Goal: Information Seeking & Learning: Check status

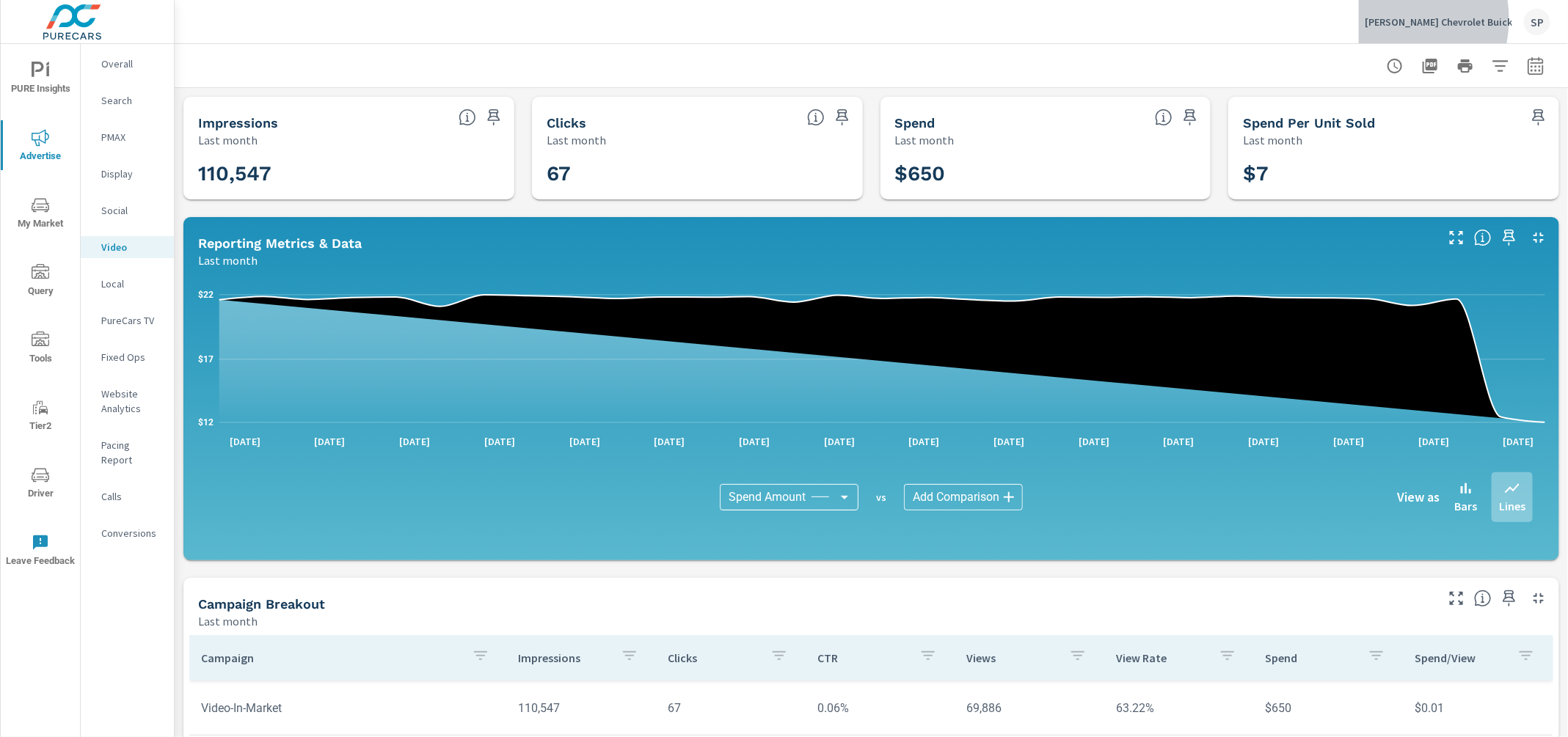
click at [1429, 19] on p "[PERSON_NAME] Chevrolet Buick" at bounding box center [1438, 22] width 147 height 13
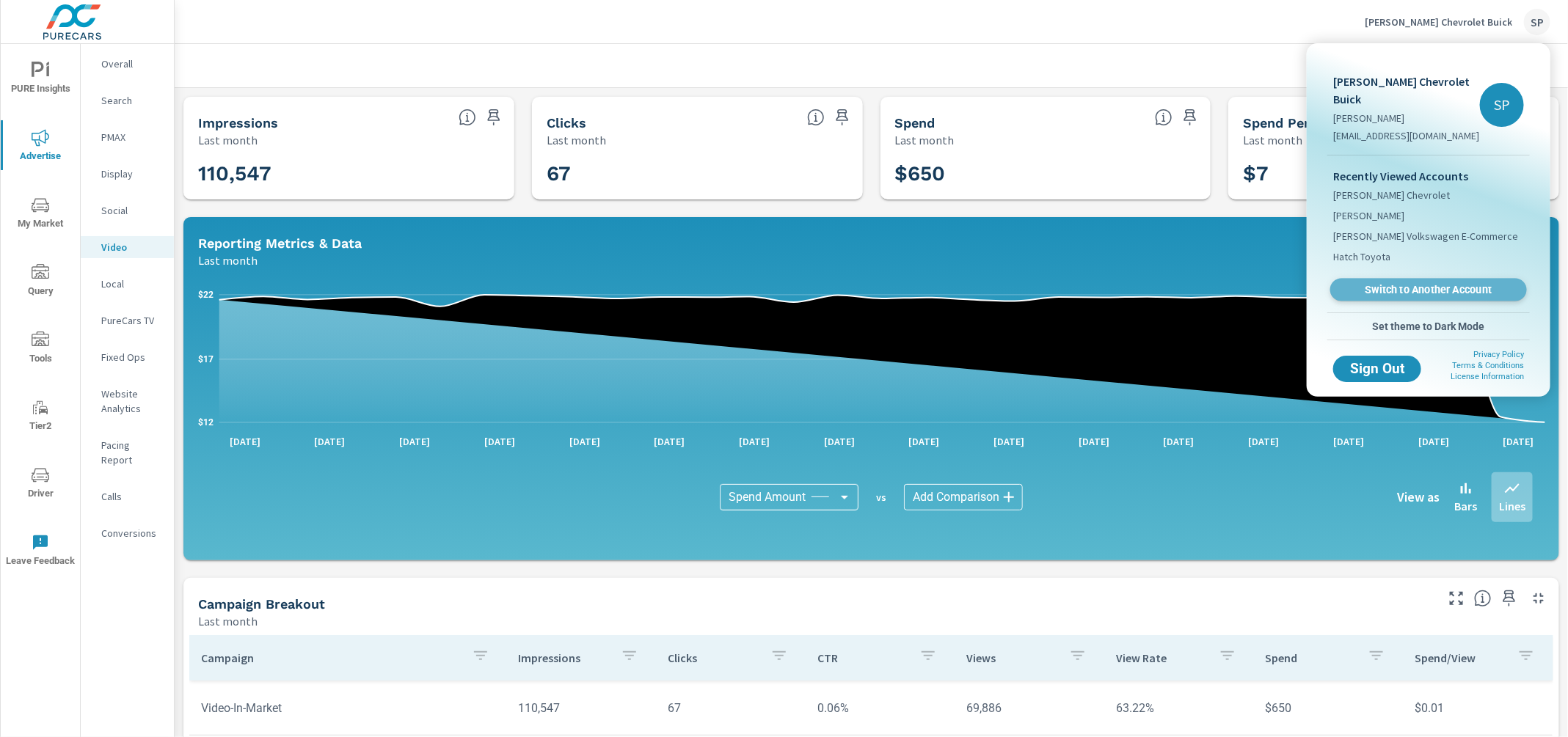
click at [1391, 283] on span "Switch to Another Account" at bounding box center [1428, 290] width 180 height 14
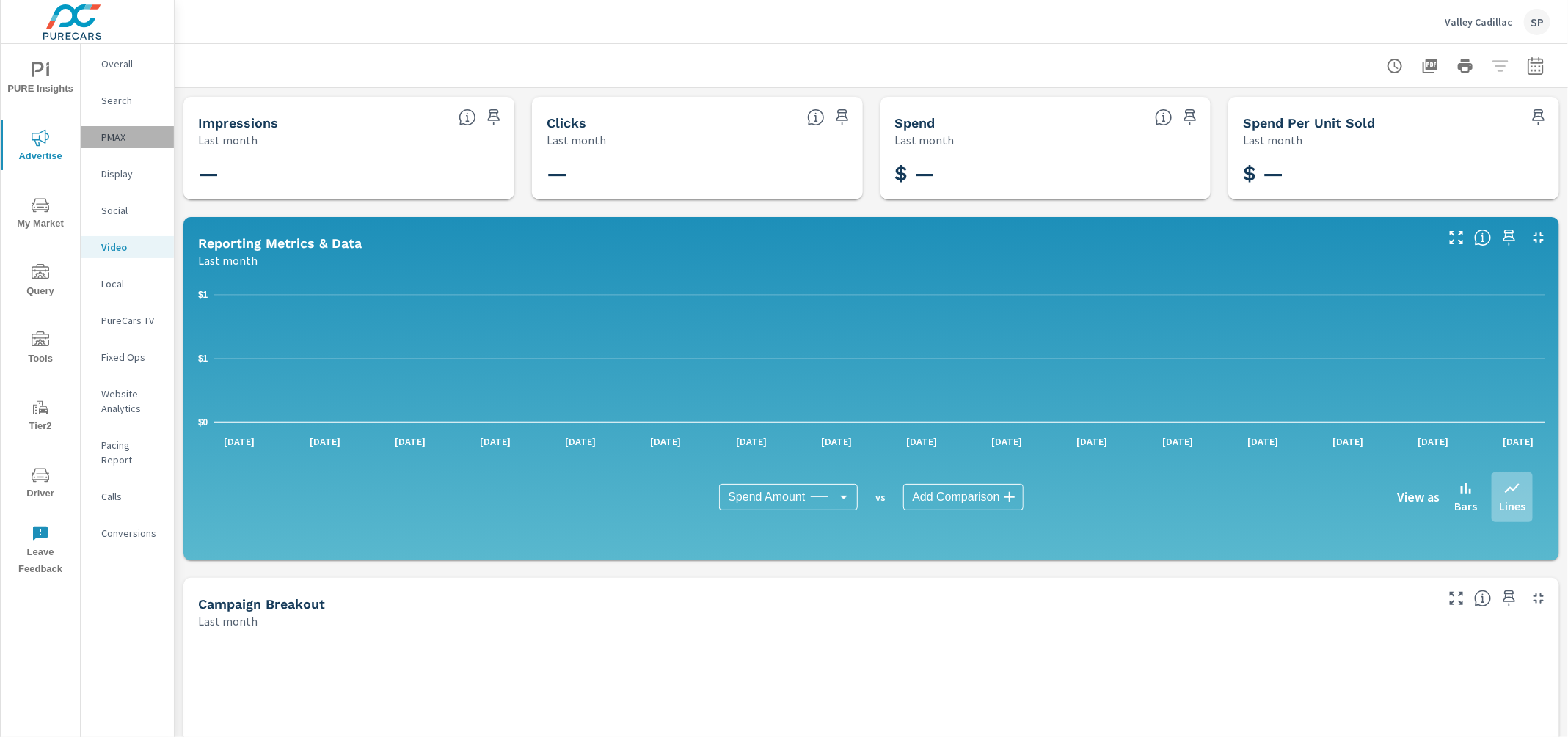
click at [118, 132] on p "PMAX" at bounding box center [131, 136] width 61 height 14
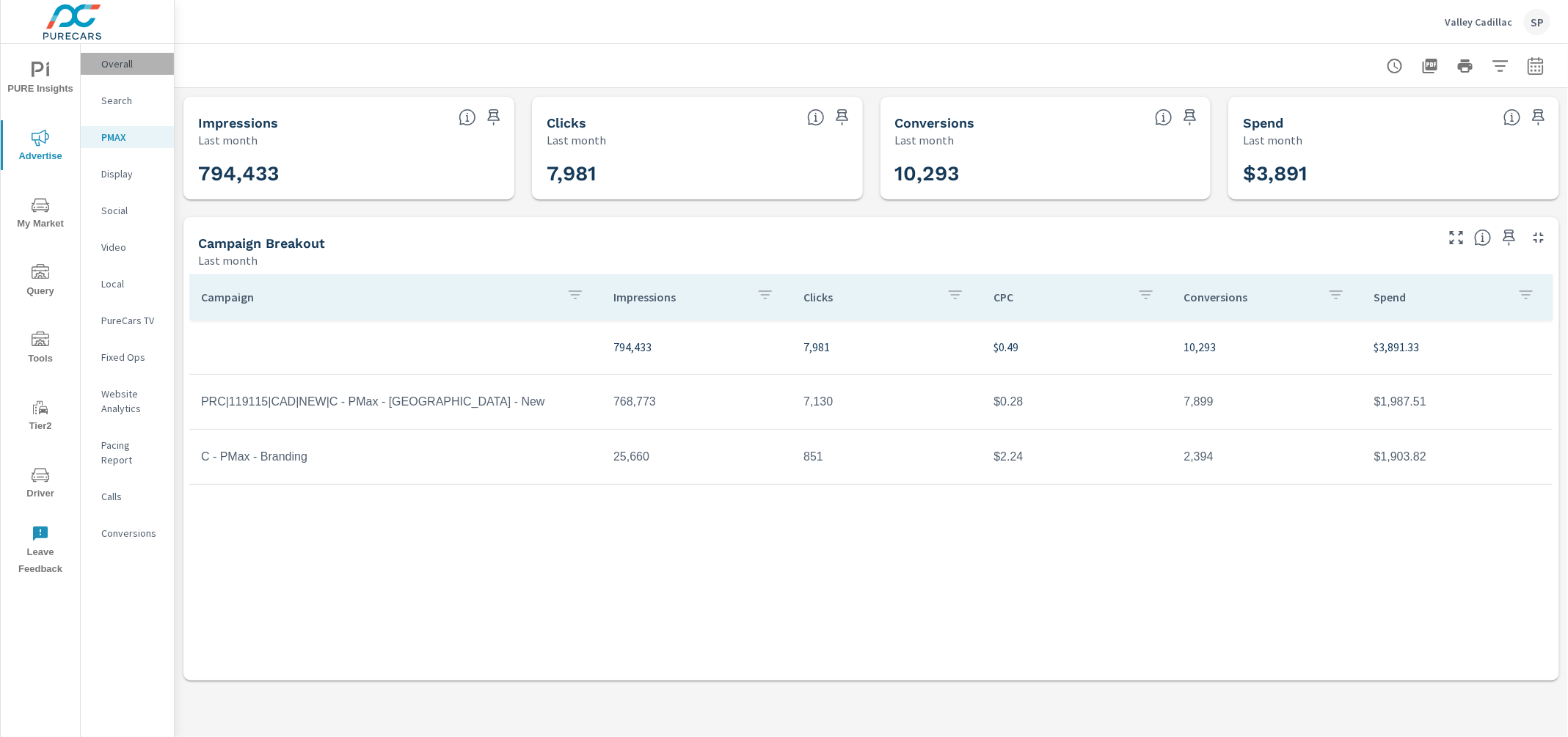
click at [124, 64] on p "Overall" at bounding box center [131, 63] width 61 height 14
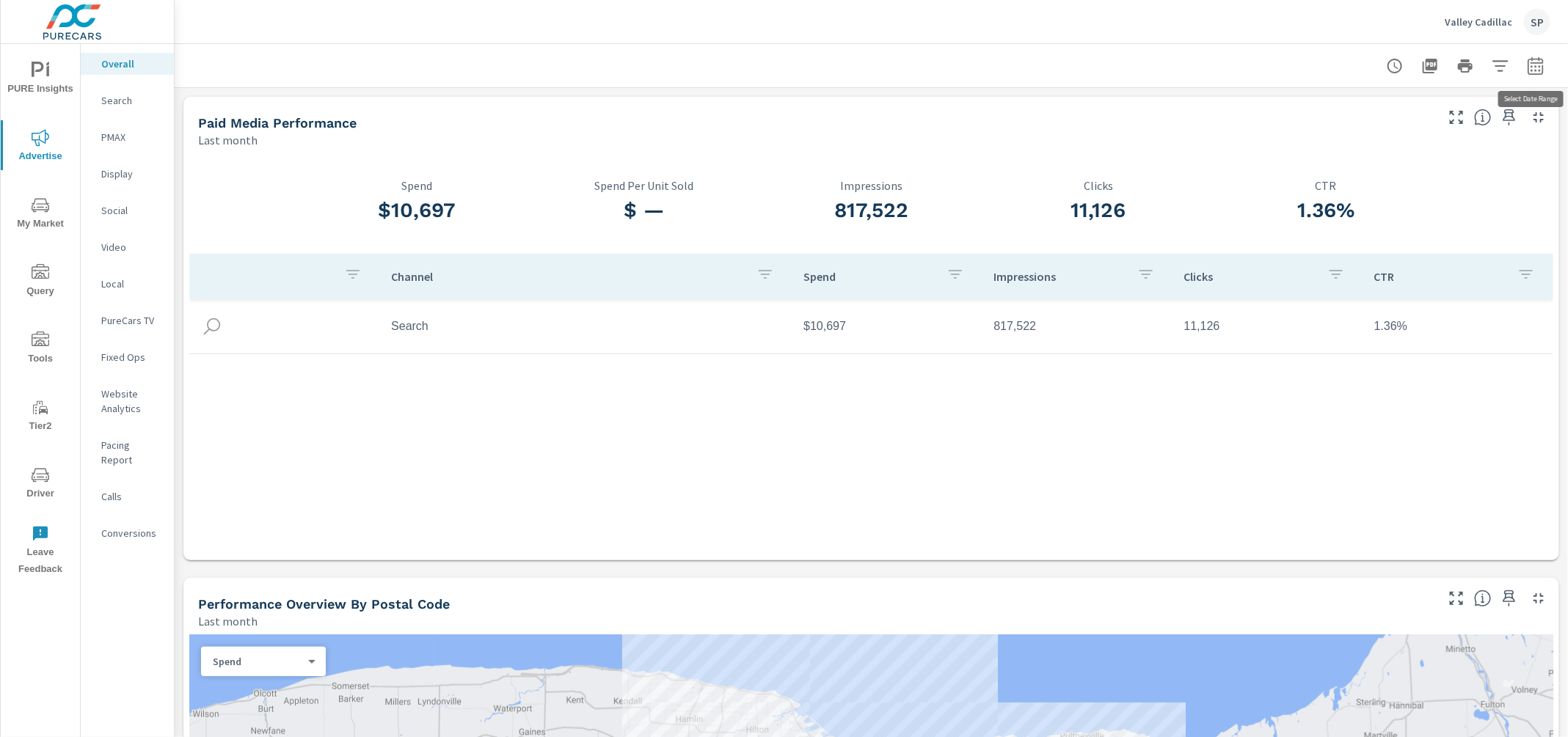
click at [1536, 70] on icon "button" at bounding box center [1536, 68] width 10 height 6
select select "Last month"
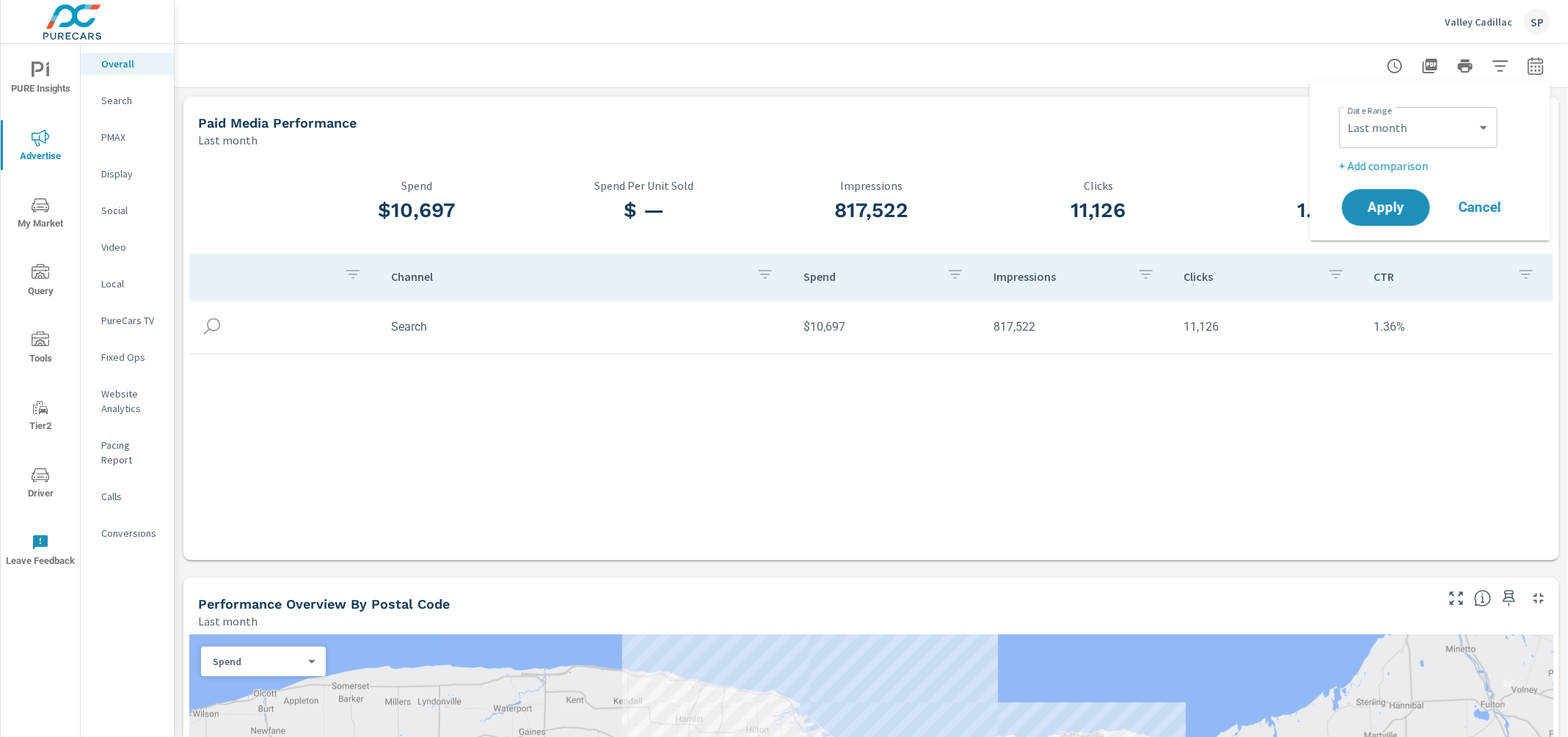
click at [1371, 169] on p "+ Add comparison" at bounding box center [1432, 165] width 187 height 17
select select "Previous period"
click at [1385, 247] on span "Apply" at bounding box center [1386, 249] width 61 height 14
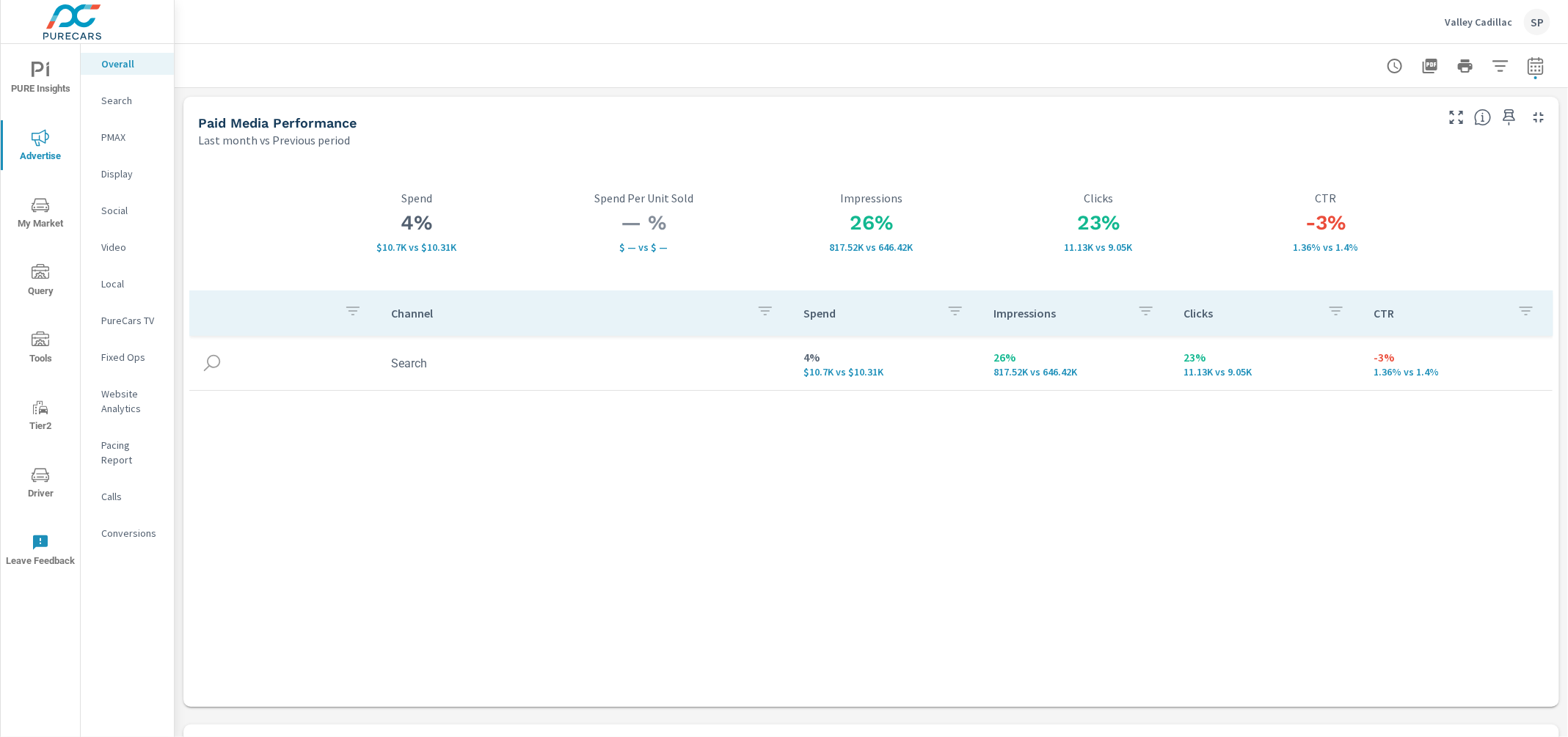
click at [106, 94] on p "Search" at bounding box center [131, 100] width 61 height 14
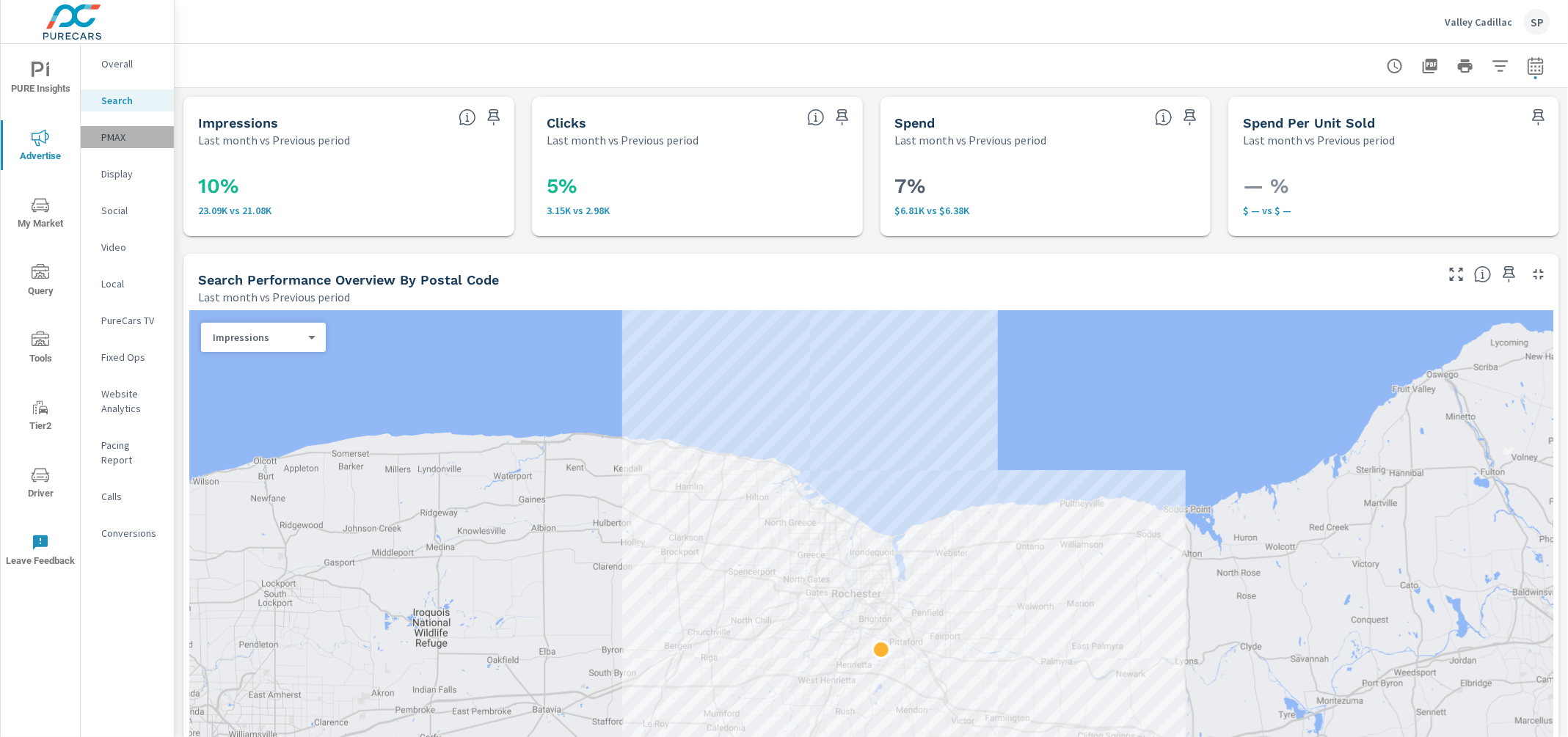
click at [112, 133] on p "PMAX" at bounding box center [131, 136] width 61 height 14
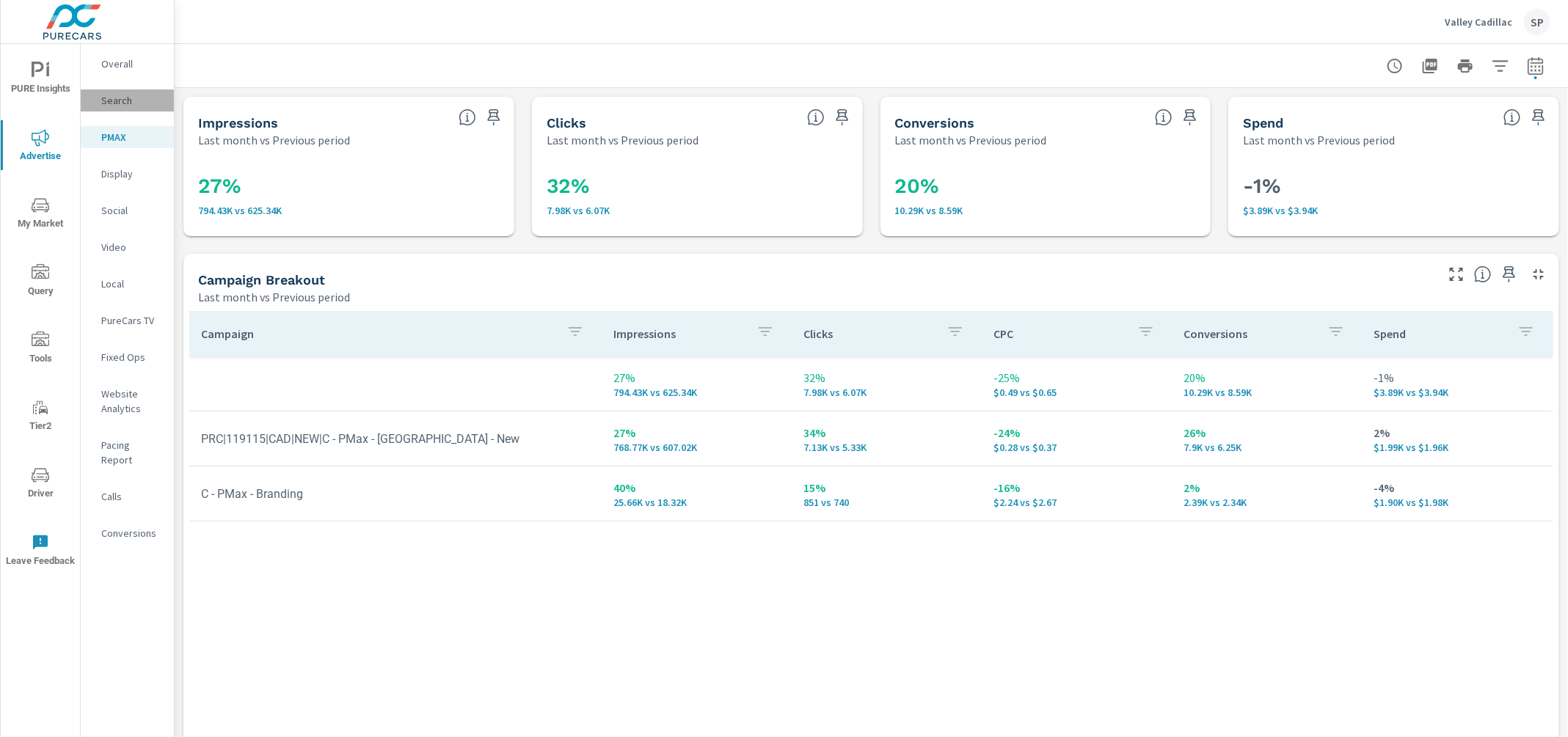
click at [116, 97] on p "Search" at bounding box center [131, 100] width 61 height 14
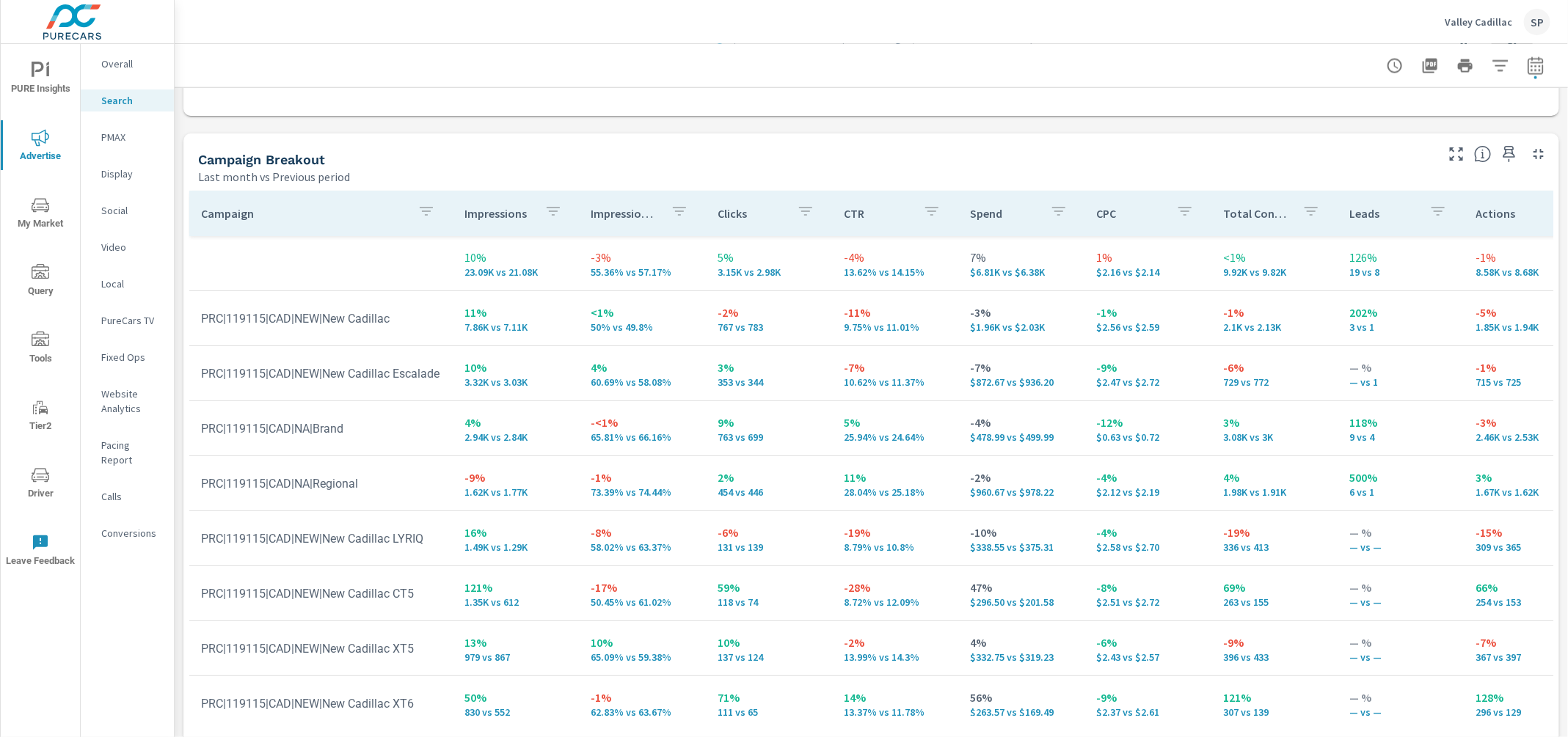
scroll to position [1390, 0]
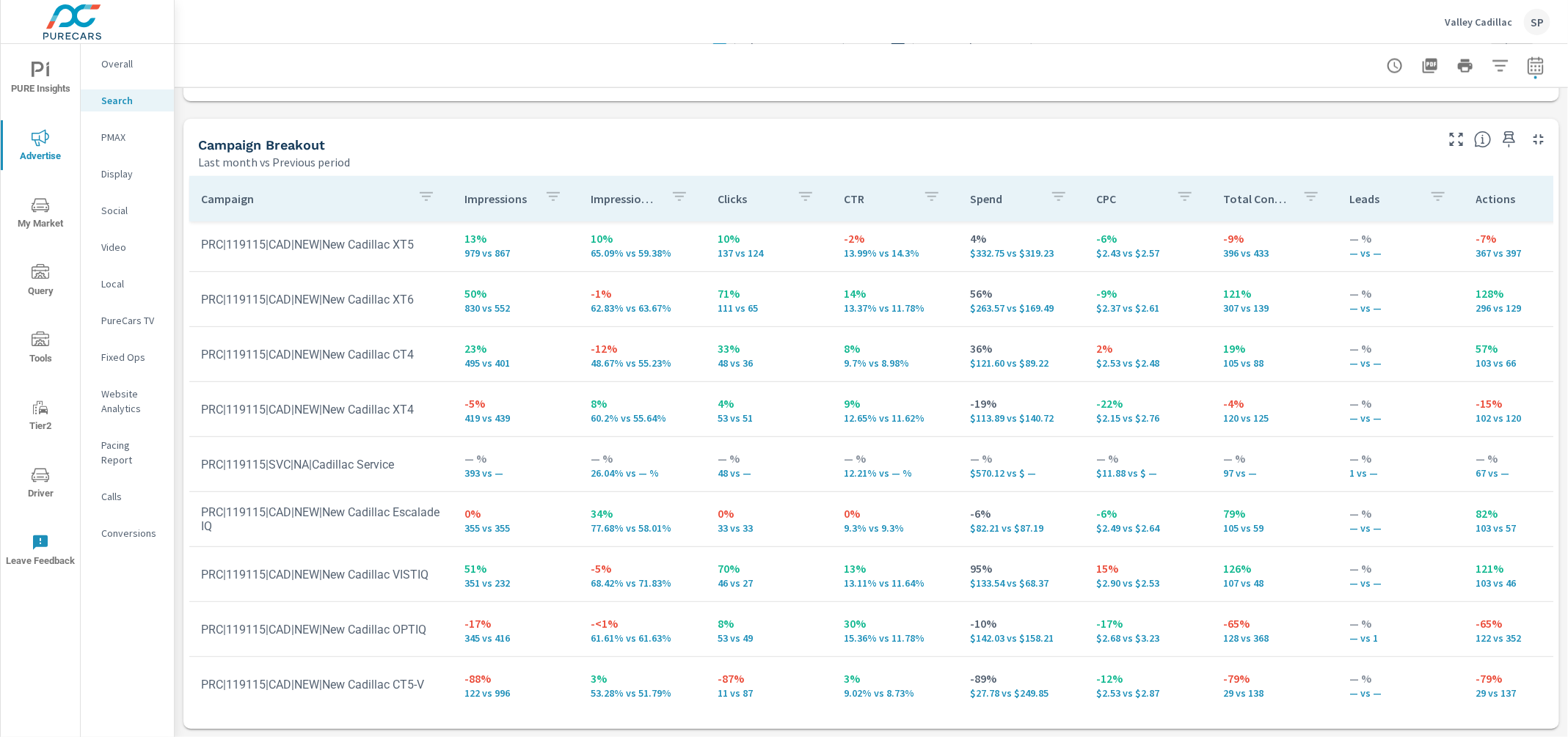
scroll to position [403, 0]
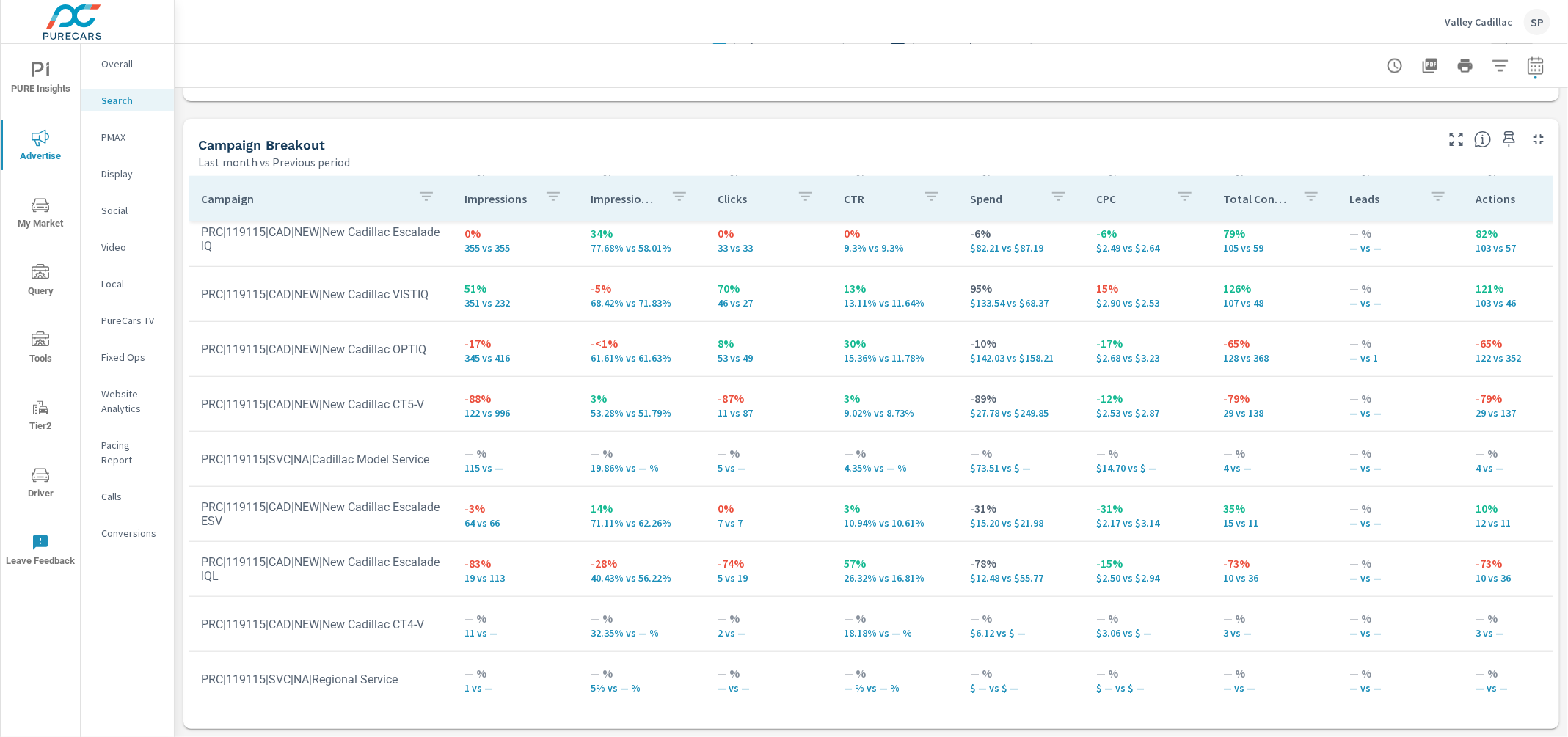
scroll to position [676, 0]
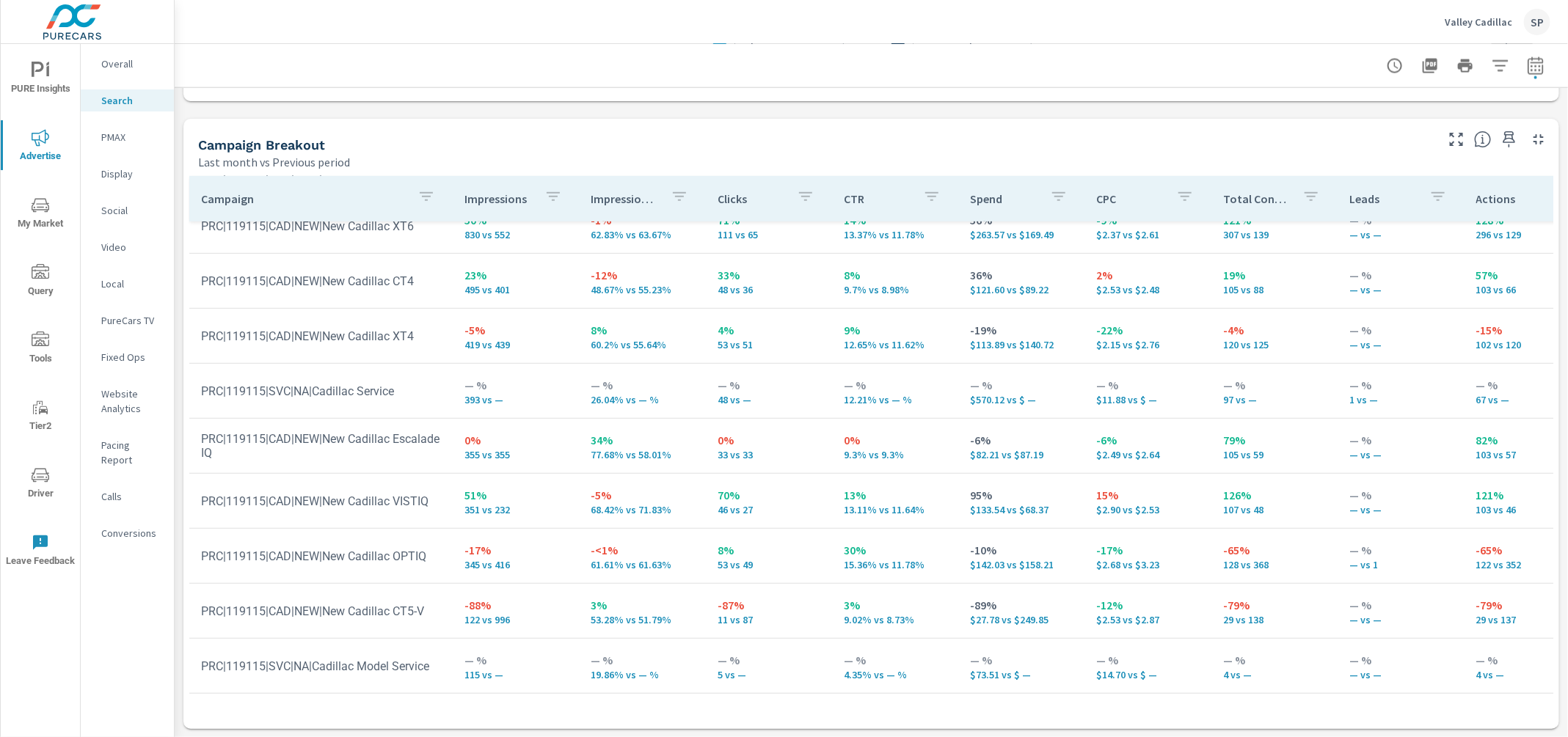
scroll to position [460, 0]
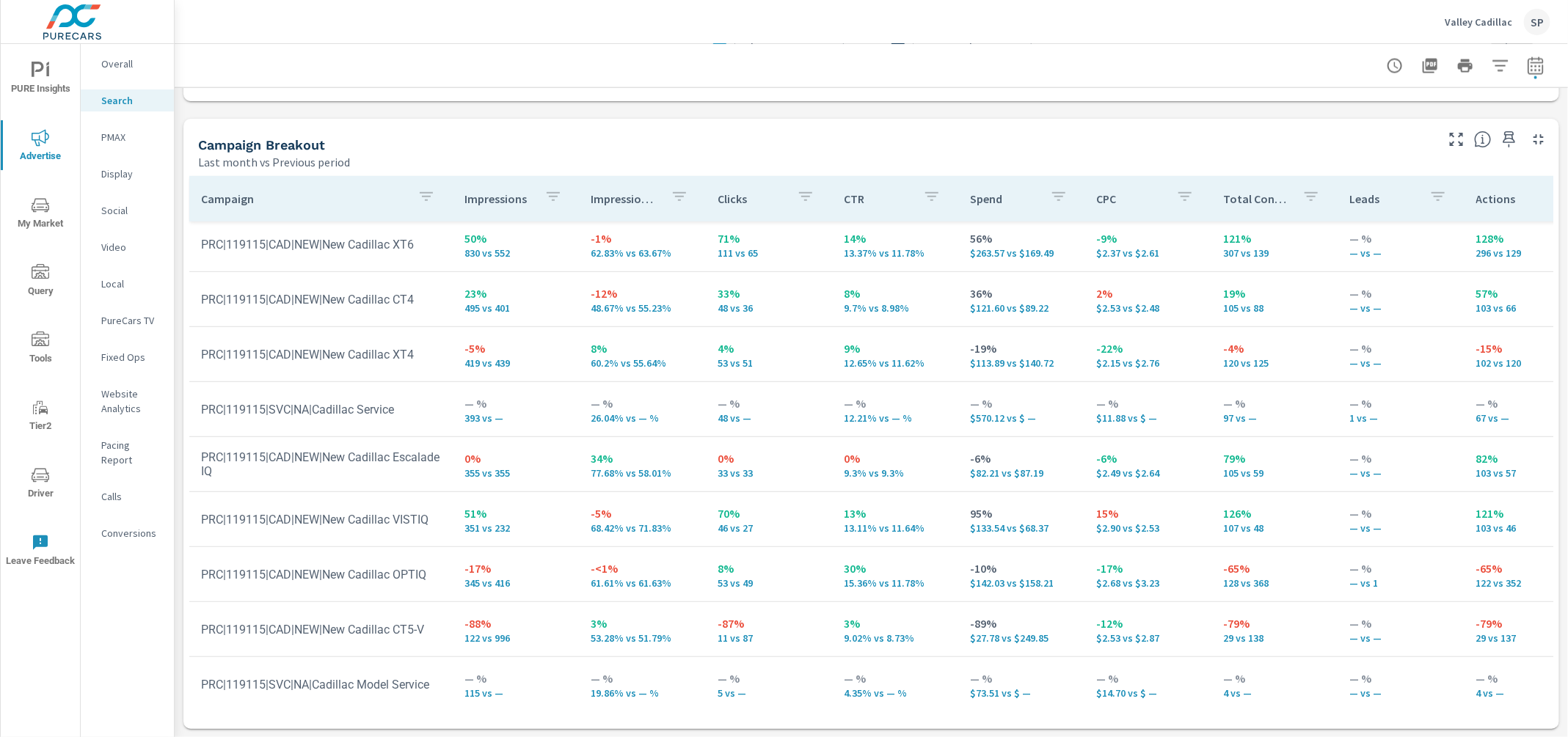
scroll to position [312, 0]
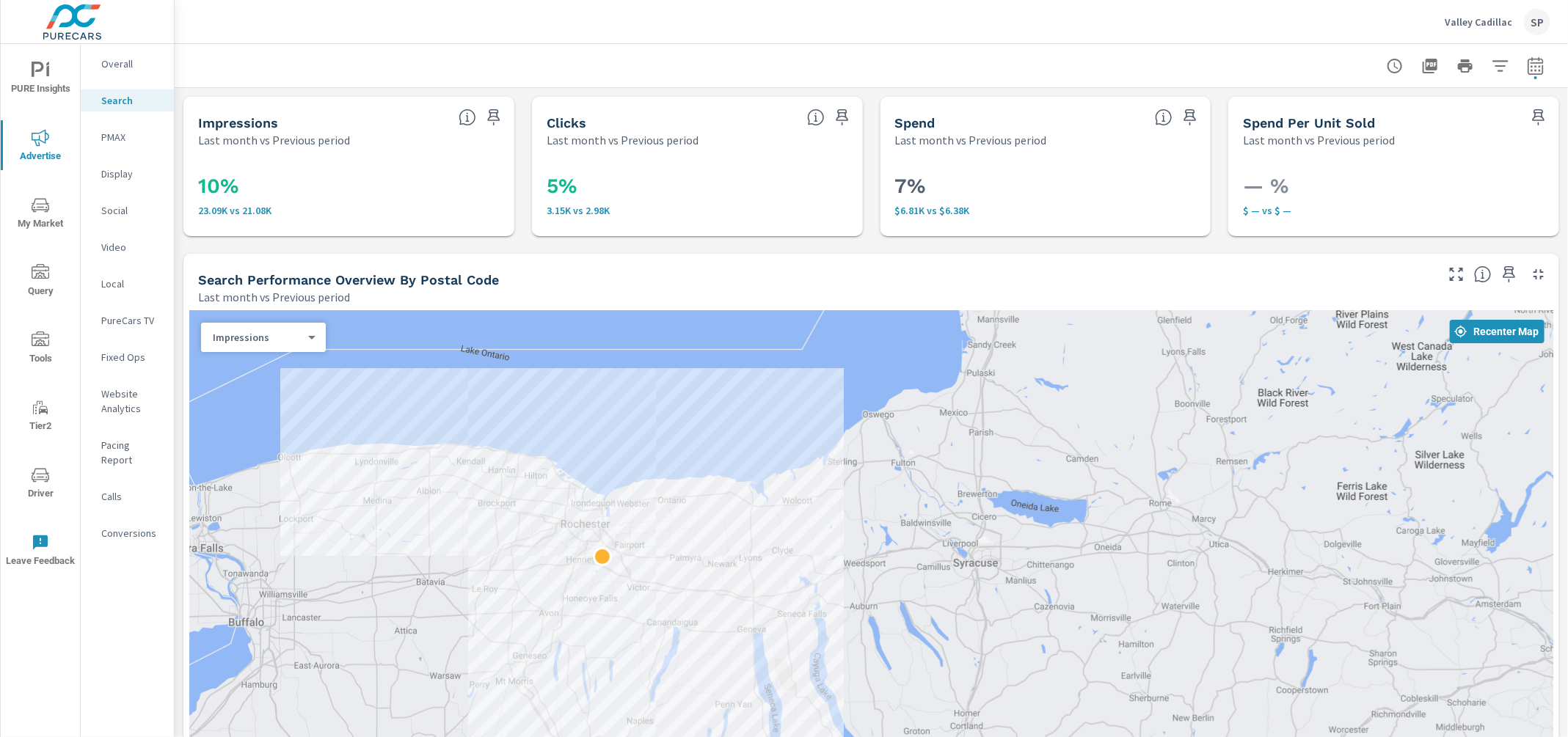
click at [115, 58] on p "Overall" at bounding box center [131, 63] width 61 height 14
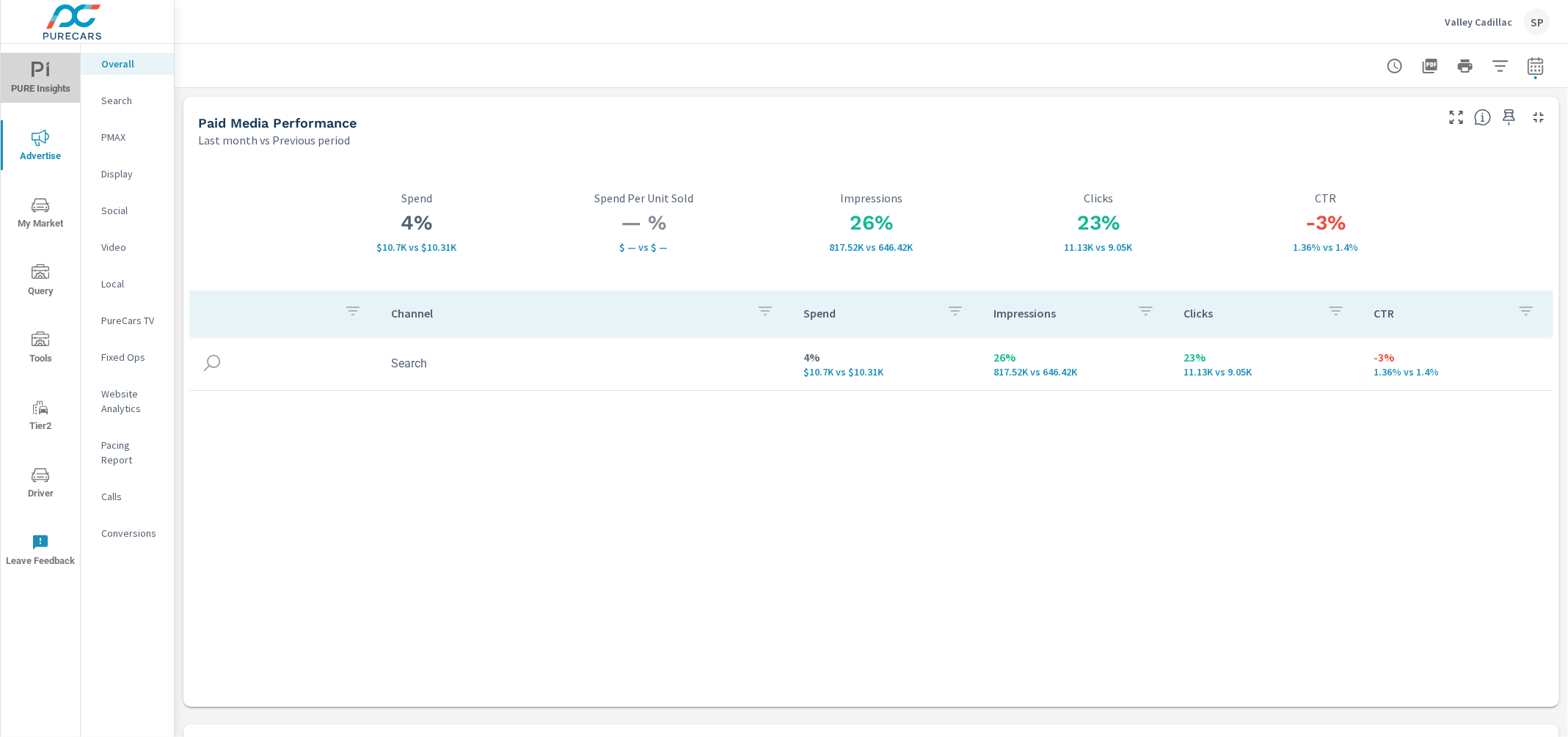
click at [49, 88] on span "PURE Insights" at bounding box center [39, 79] width 70 height 36
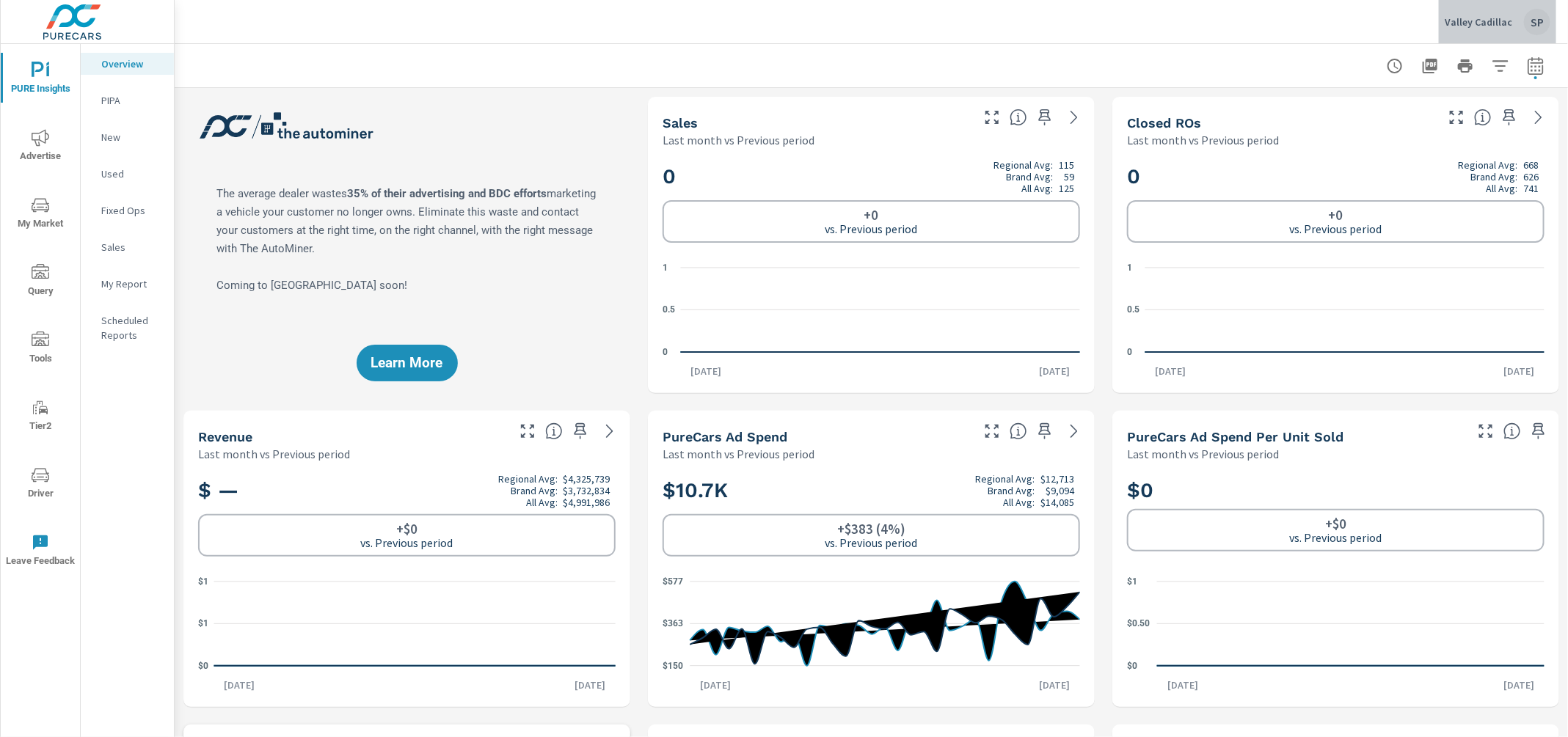
click at [1548, 20] on div "SP" at bounding box center [1537, 21] width 26 height 26
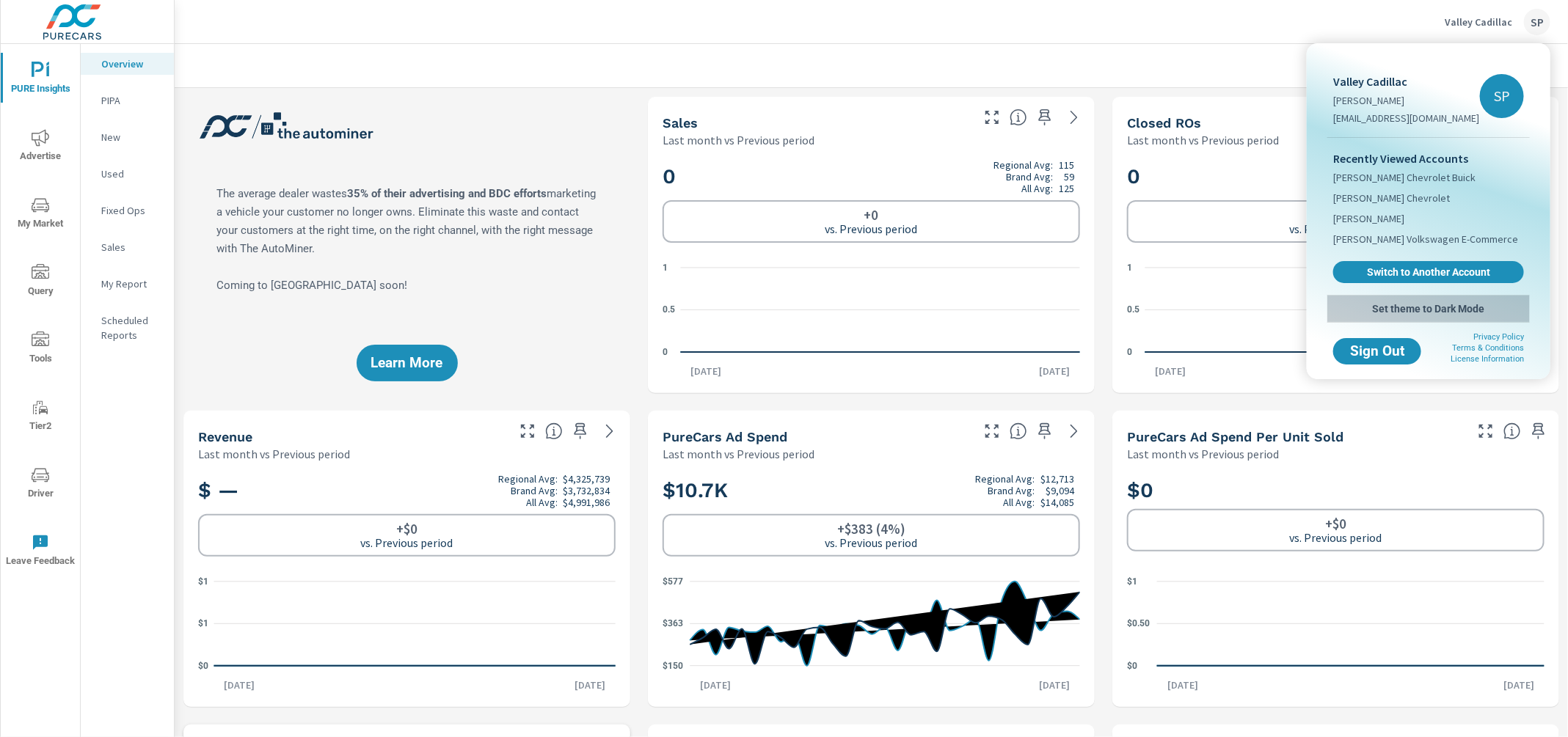
click at [1433, 307] on span "Set theme to Dark Mode" at bounding box center [1429, 309] width 190 height 13
